Goal: Navigation & Orientation: Go to known website

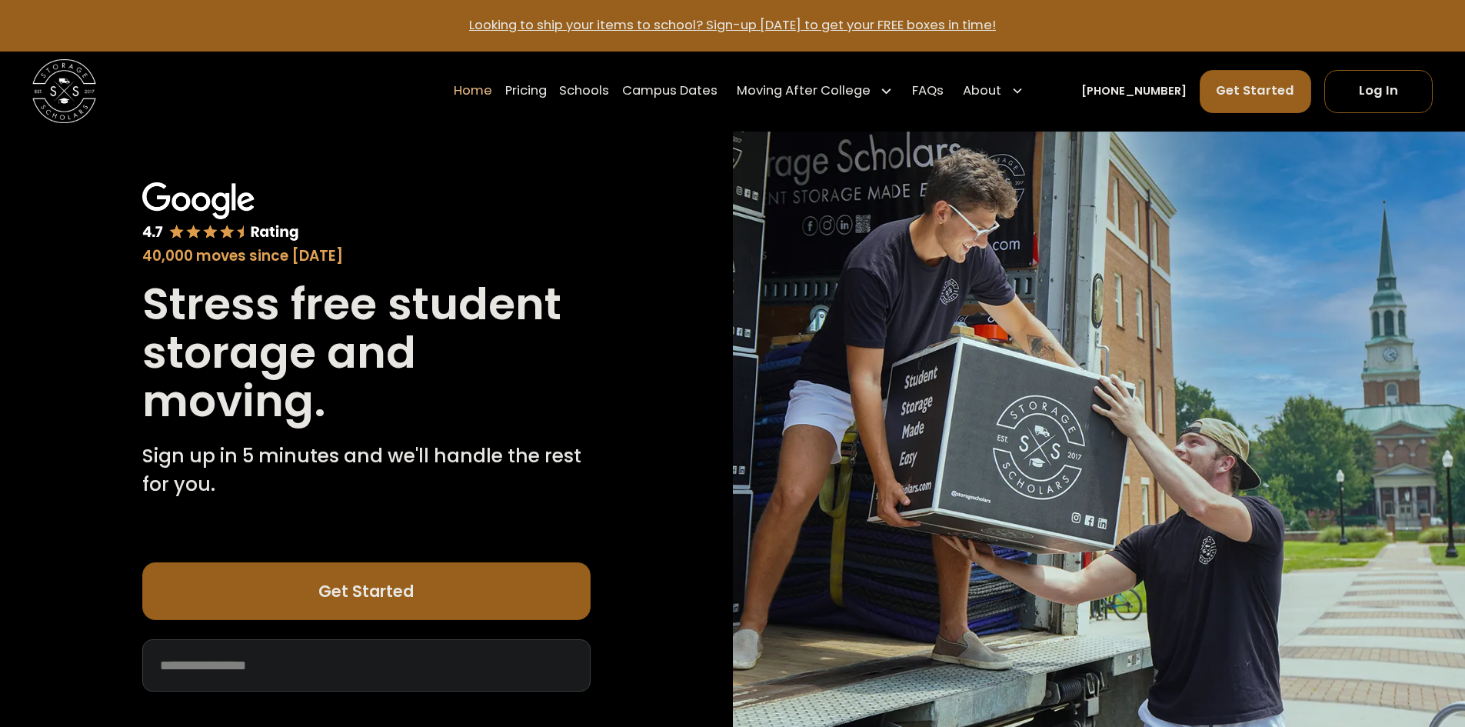
drag, startPoint x: 1380, startPoint y: 62, endPoint x: 1392, endPoint y: 63, distance: 11.6
click at [1381, 62] on div "Home Pricing Schools Campus Dates Moving After College Commercial Projects Apar…" at bounding box center [733, 92] width 1402 height 80
click at [1371, 104] on link "Log In" at bounding box center [1379, 91] width 108 height 43
click at [1392, 88] on link "Log In" at bounding box center [1379, 91] width 108 height 43
